Goal: Task Accomplishment & Management: Use online tool/utility

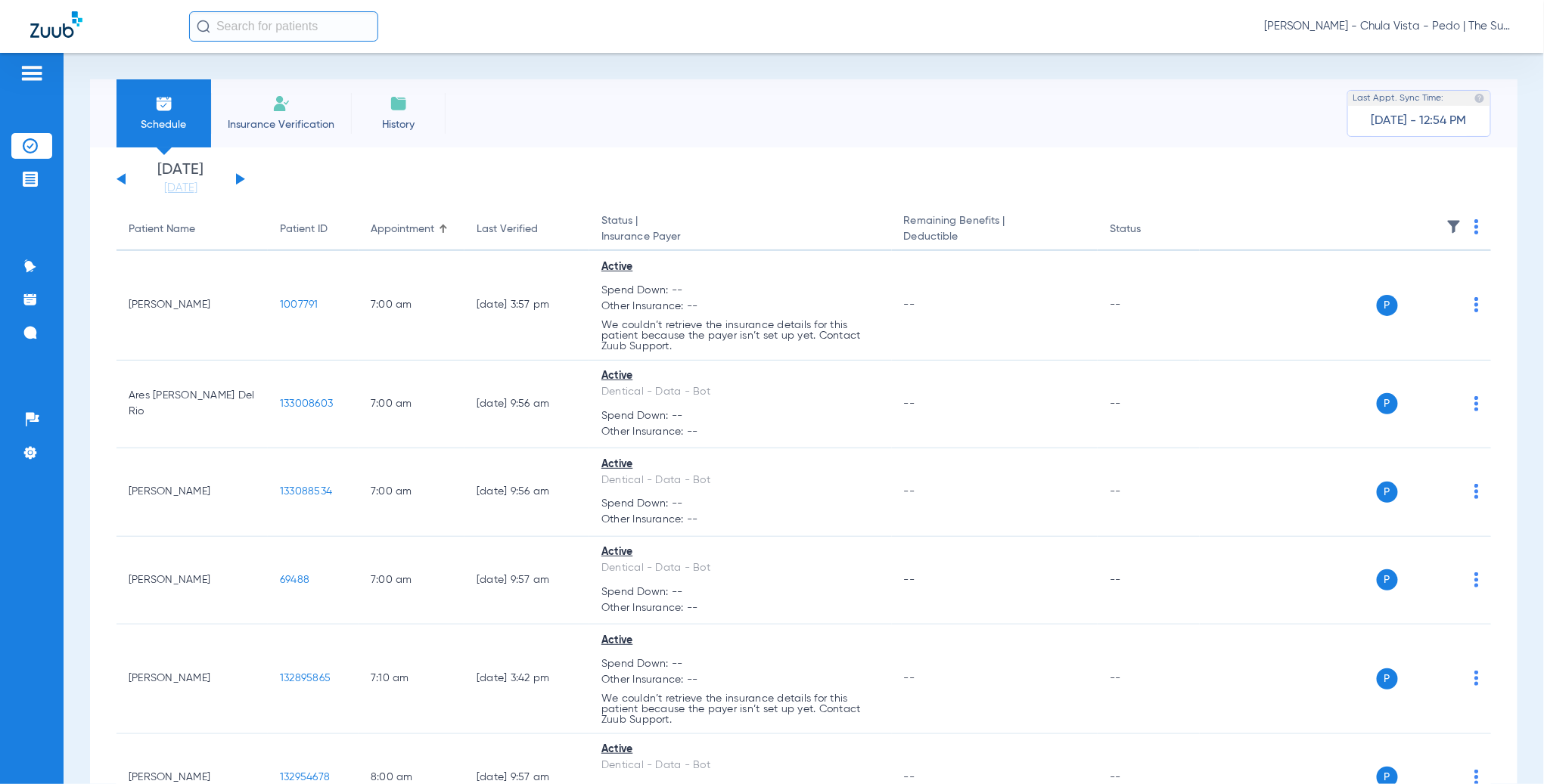
click at [286, 110] on img at bounding box center [282, 104] width 18 height 18
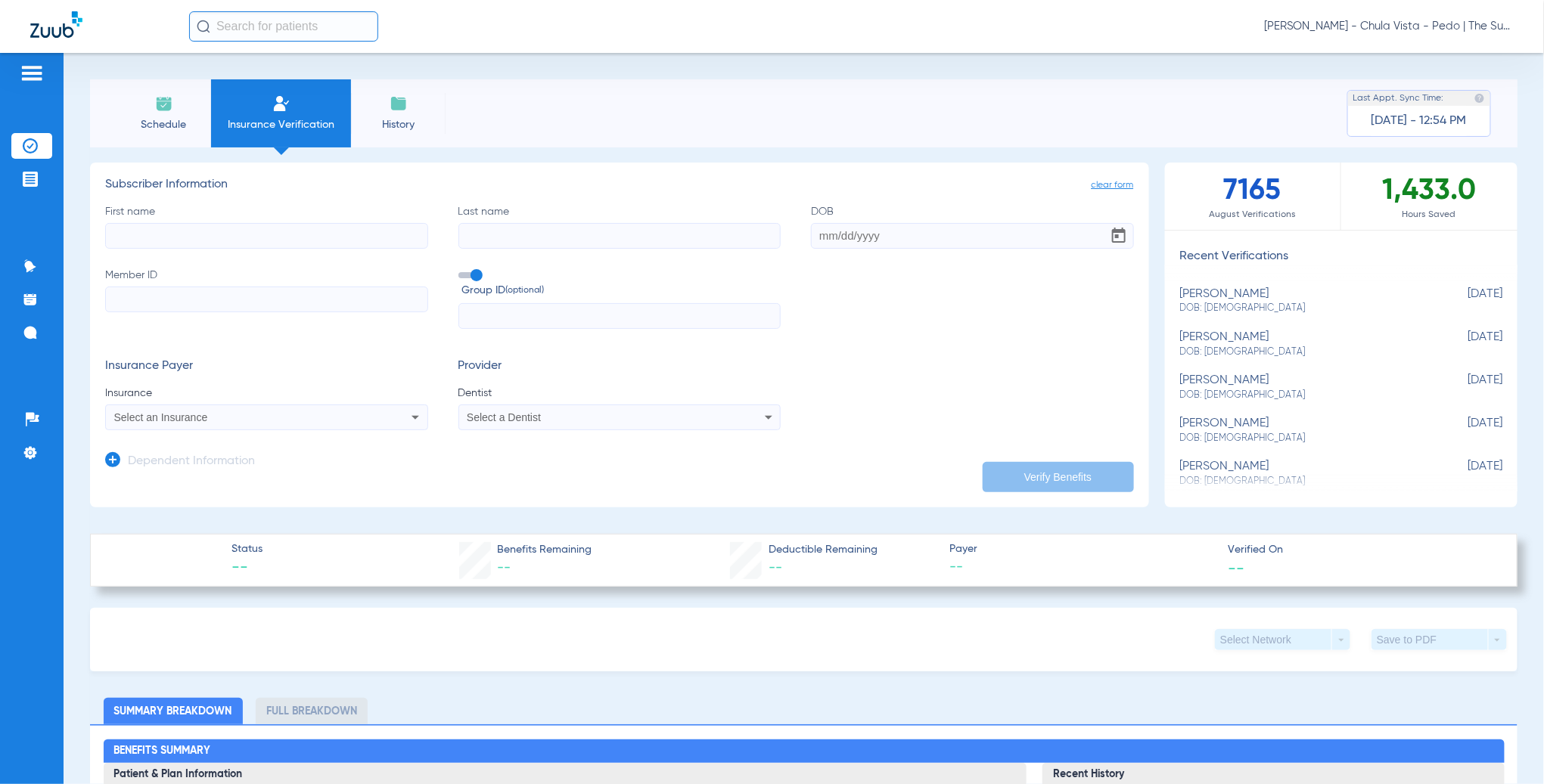
click at [163, 413] on span "Select an Insurance" at bounding box center [160, 417] width 94 height 12
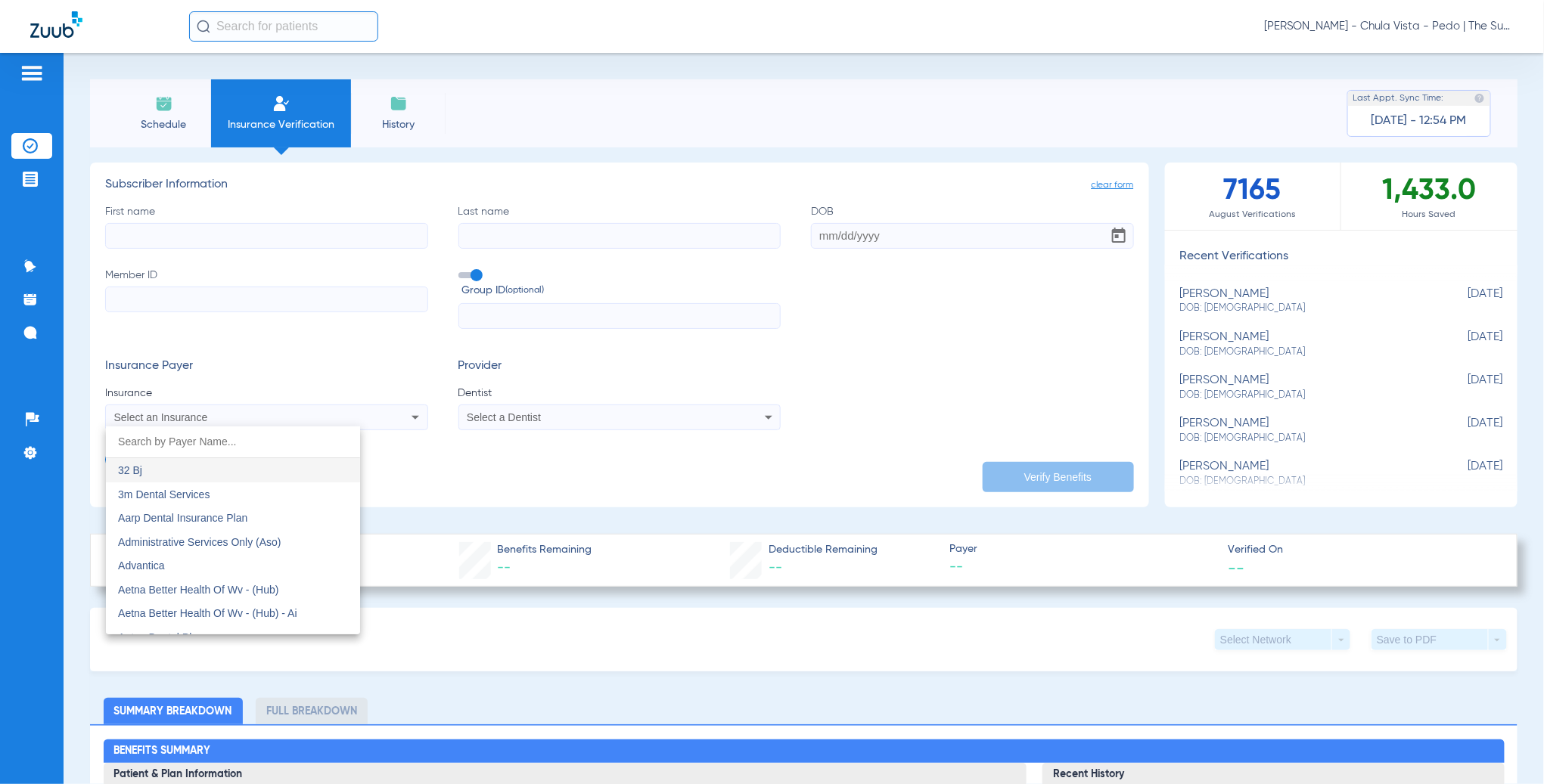
click at [164, 416] on div at bounding box center [772, 392] width 1544 height 784
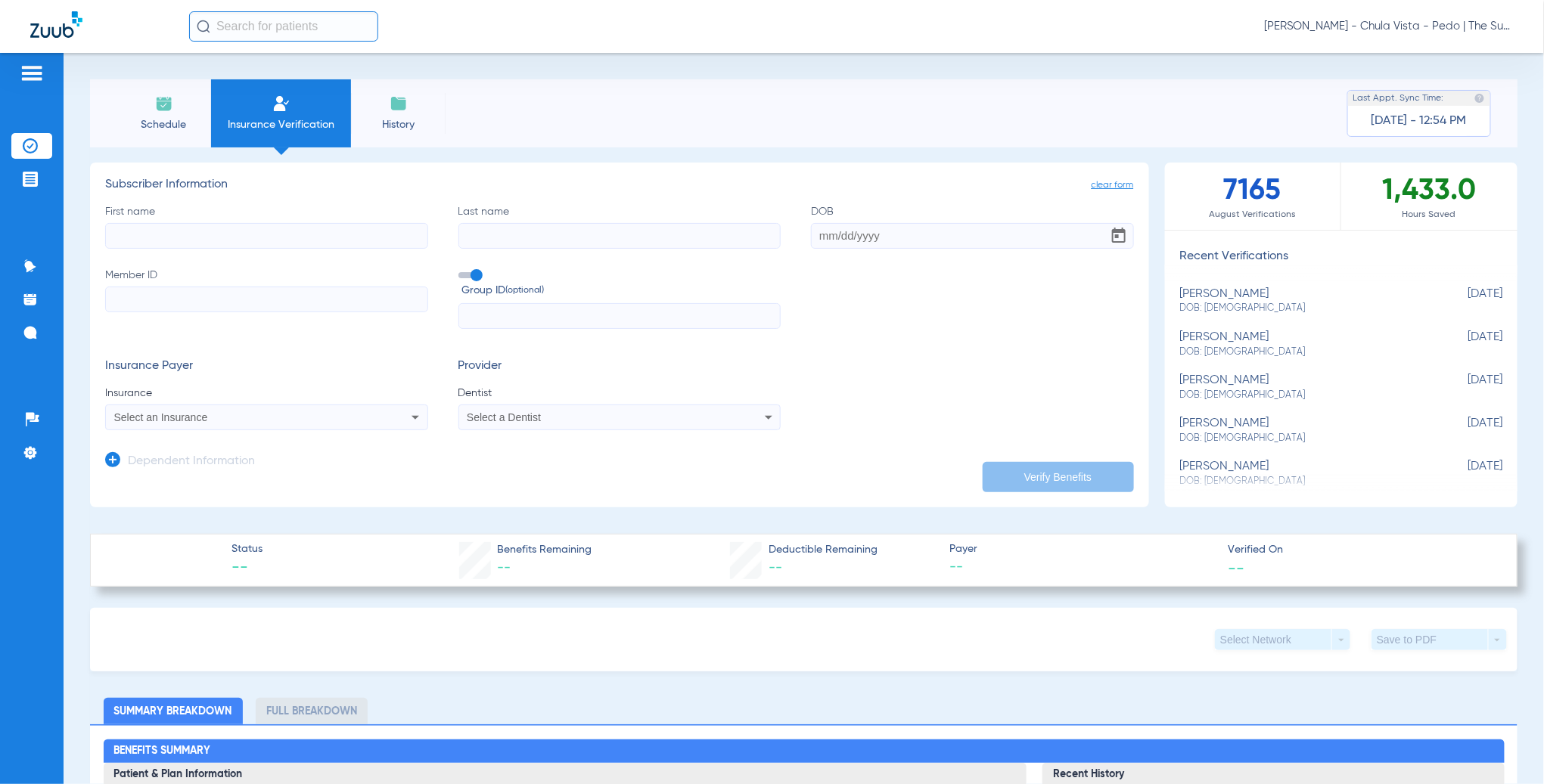
click at [148, 400] on span "Insurance" at bounding box center [267, 393] width 323 height 15
click at [143, 417] on span "Select an Insurance" at bounding box center [160, 417] width 94 height 12
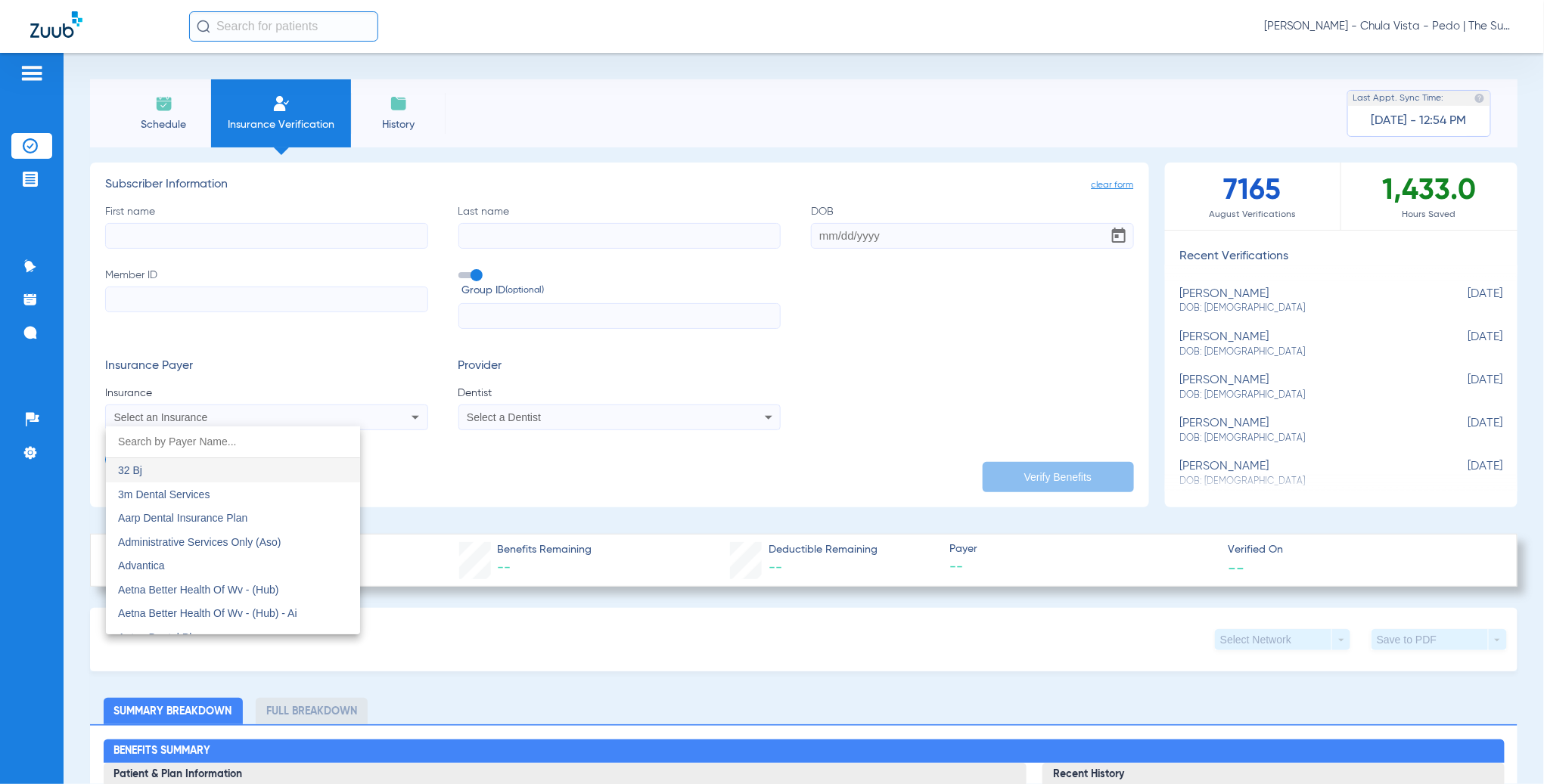
click at [127, 449] on input "dropdown search" at bounding box center [233, 441] width 254 height 31
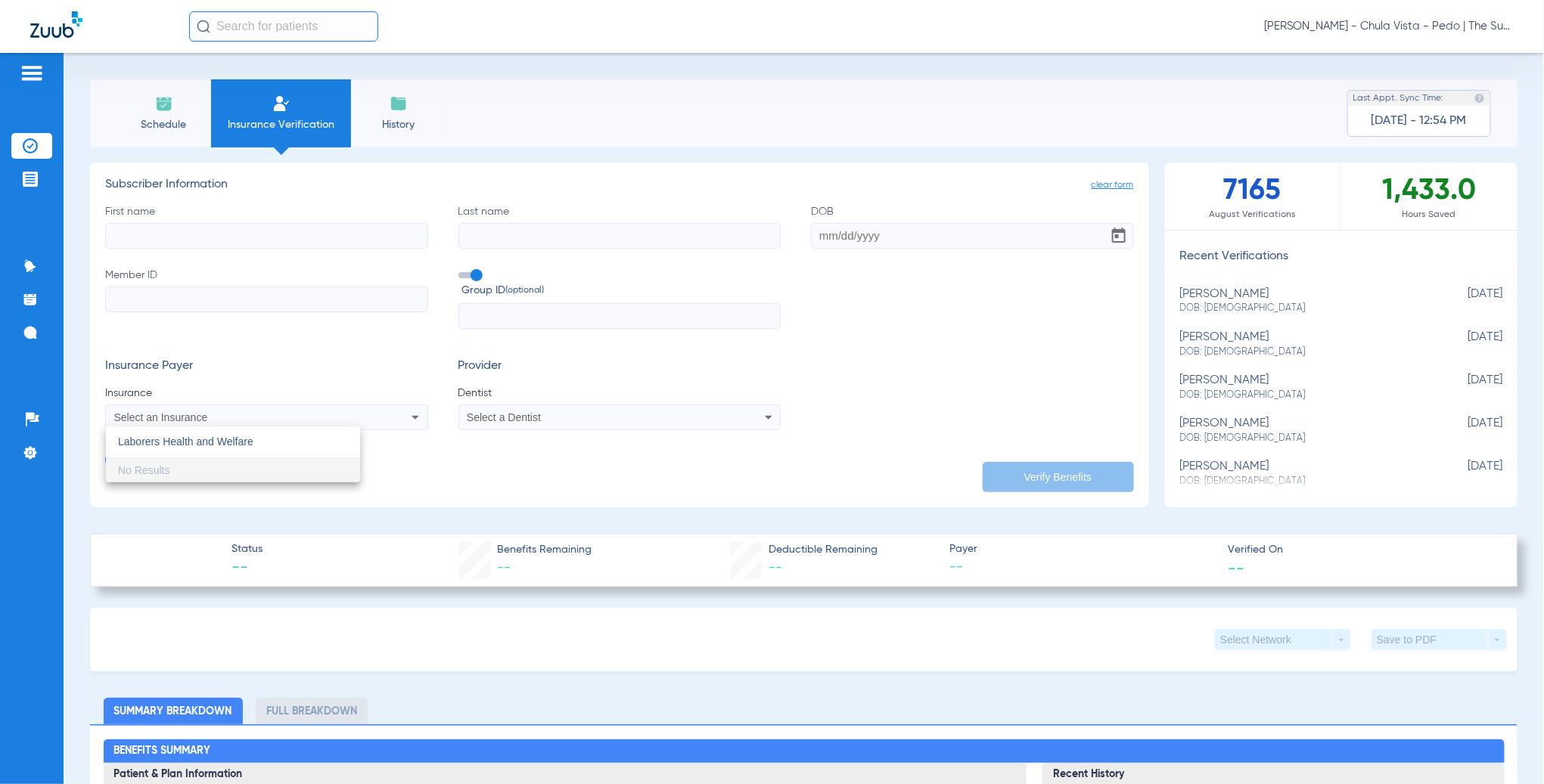
type input "Laborers Health and Welfare"
click at [405, 502] on div at bounding box center [772, 392] width 1544 height 784
